Goal: Task Accomplishment & Management: Complete application form

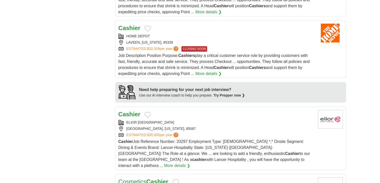
scroll to position [380, 0]
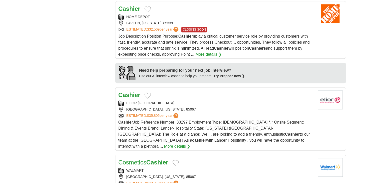
click at [130, 95] on strong "Cashier" at bounding box center [130, 94] width 22 height 7
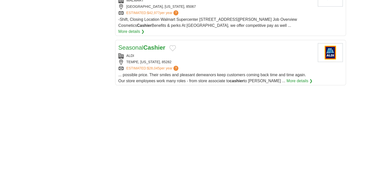
scroll to position [609, 0]
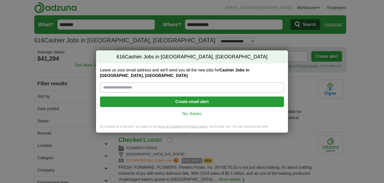
click at [137, 85] on input "Leave us your email address and we'll send you all the new jobs for Cashier Job…" at bounding box center [192, 87] width 184 height 10
type input "**********"
click at [180, 101] on button "Create email alert" at bounding box center [192, 101] width 184 height 11
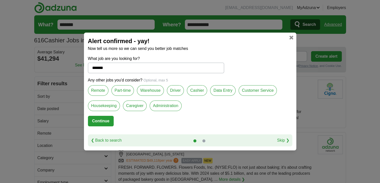
click at [103, 88] on label "Remote" at bounding box center [98, 90] width 21 height 11
click at [197, 89] on label "Cashier" at bounding box center [197, 90] width 20 height 11
click at [246, 93] on label "Customer Service" at bounding box center [258, 90] width 38 height 11
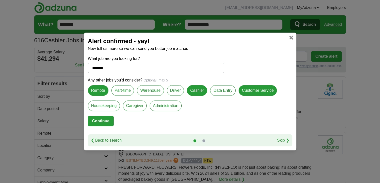
click at [226, 90] on label "Data Entry" at bounding box center [223, 90] width 26 height 11
click at [169, 104] on label "Administration" at bounding box center [166, 105] width 32 height 11
click at [101, 120] on button "Continue" at bounding box center [101, 121] width 26 height 11
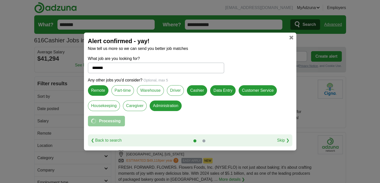
select select "**"
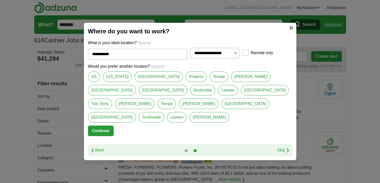
click at [109, 82] on link "[US_STATE]" at bounding box center [117, 76] width 29 height 11
click at [186, 82] on link "Phoenix" at bounding box center [196, 76] width 21 height 11
click at [210, 82] on link "Tempe" at bounding box center [219, 76] width 19 height 11
click at [111, 82] on link "[US_STATE]" at bounding box center [117, 76] width 29 height 11
type input "*******"
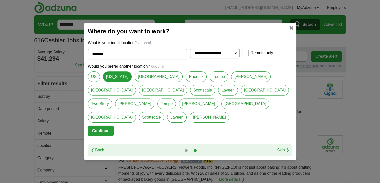
click at [104, 125] on button "Continue" at bounding box center [101, 130] width 26 height 11
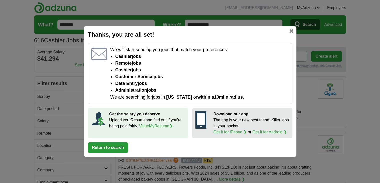
click at [112, 145] on button "Return to search" at bounding box center [108, 147] width 40 height 11
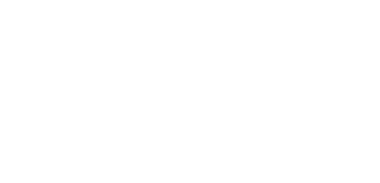
scroll to position [810, 0]
